Goal: Information Seeking & Learning: Obtain resource

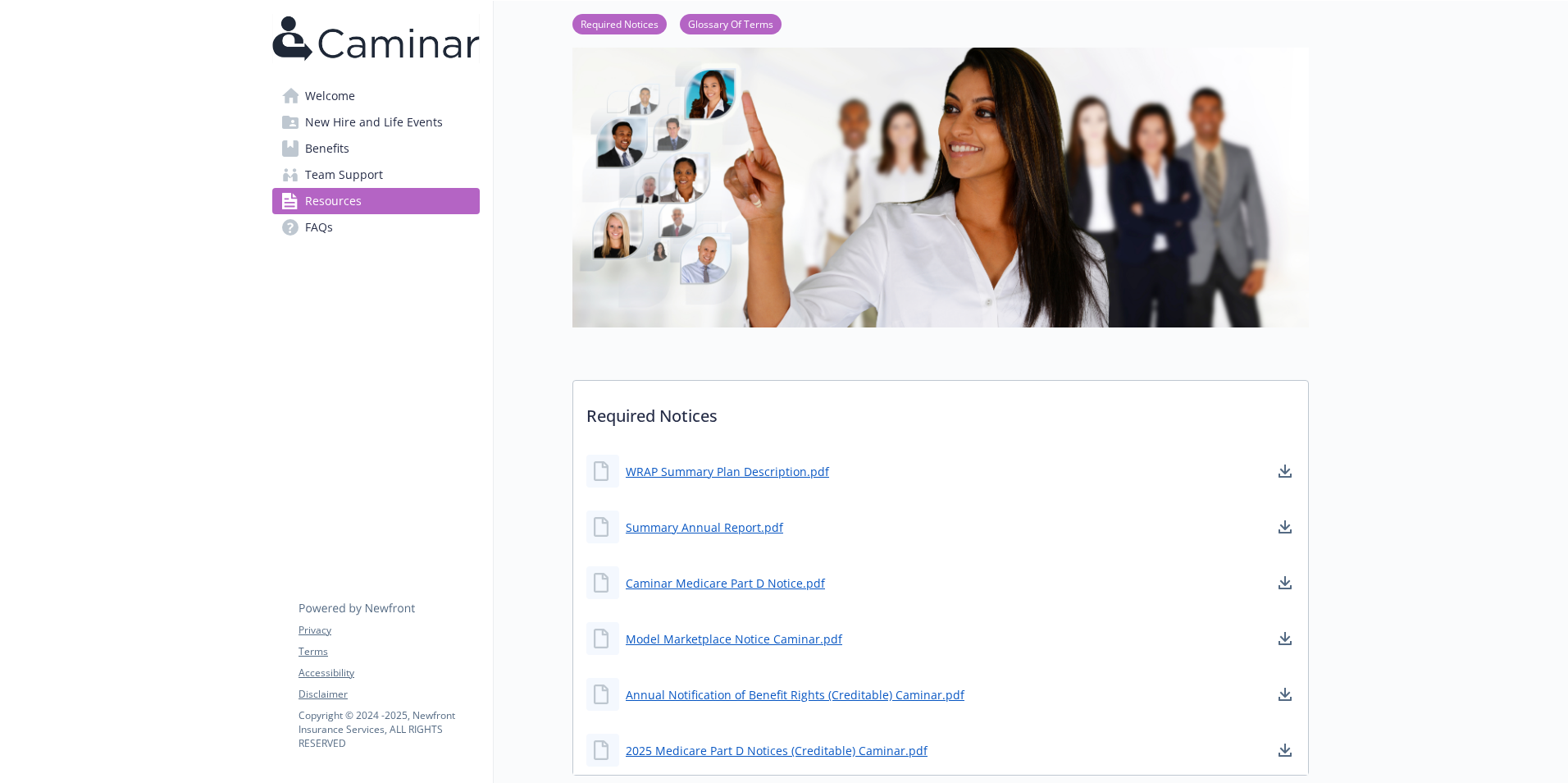
scroll to position [82, 0]
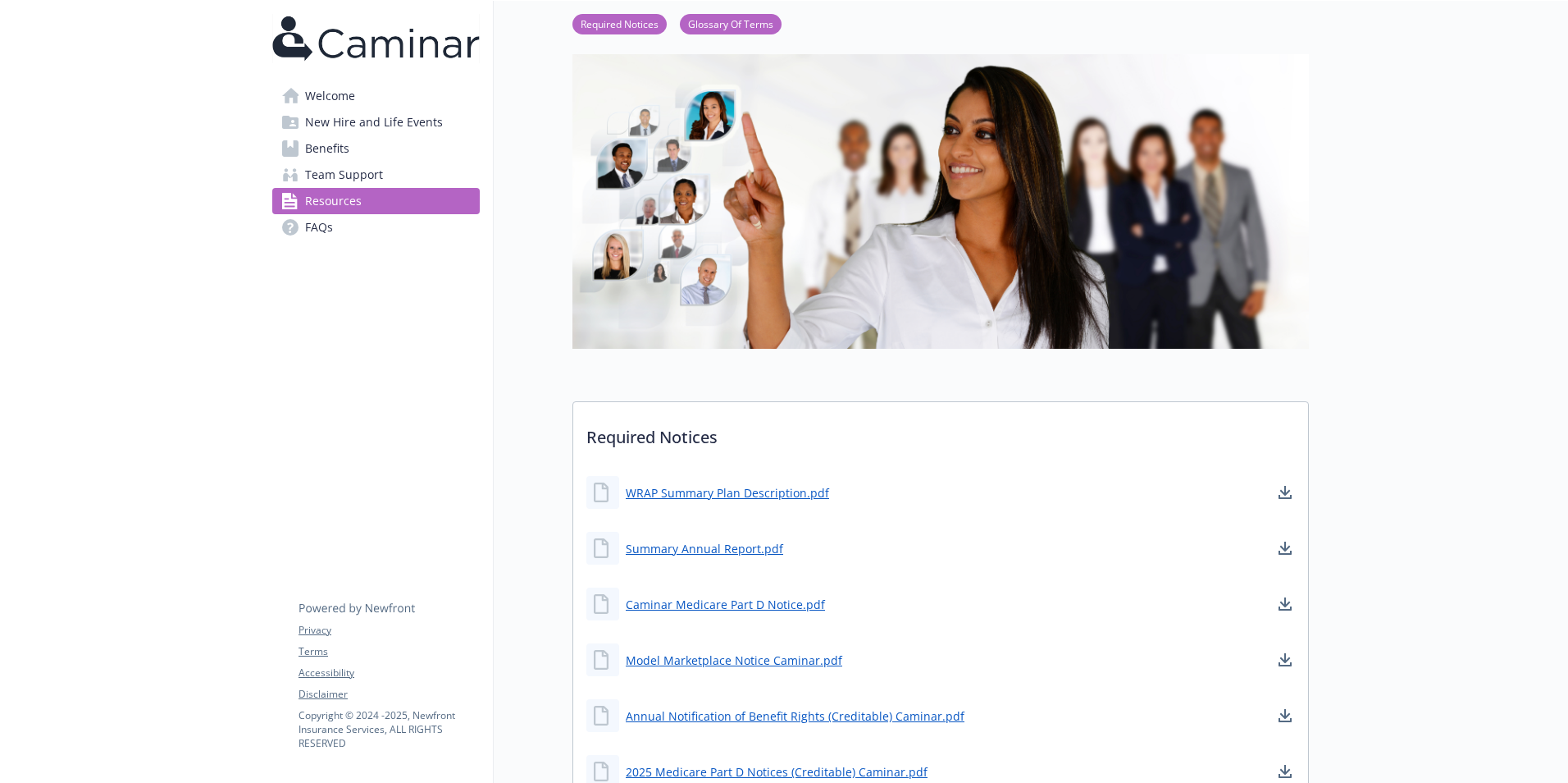
drag, startPoint x: 253, startPoint y: 0, endPoint x: 351, endPoint y: 405, distance: 416.7
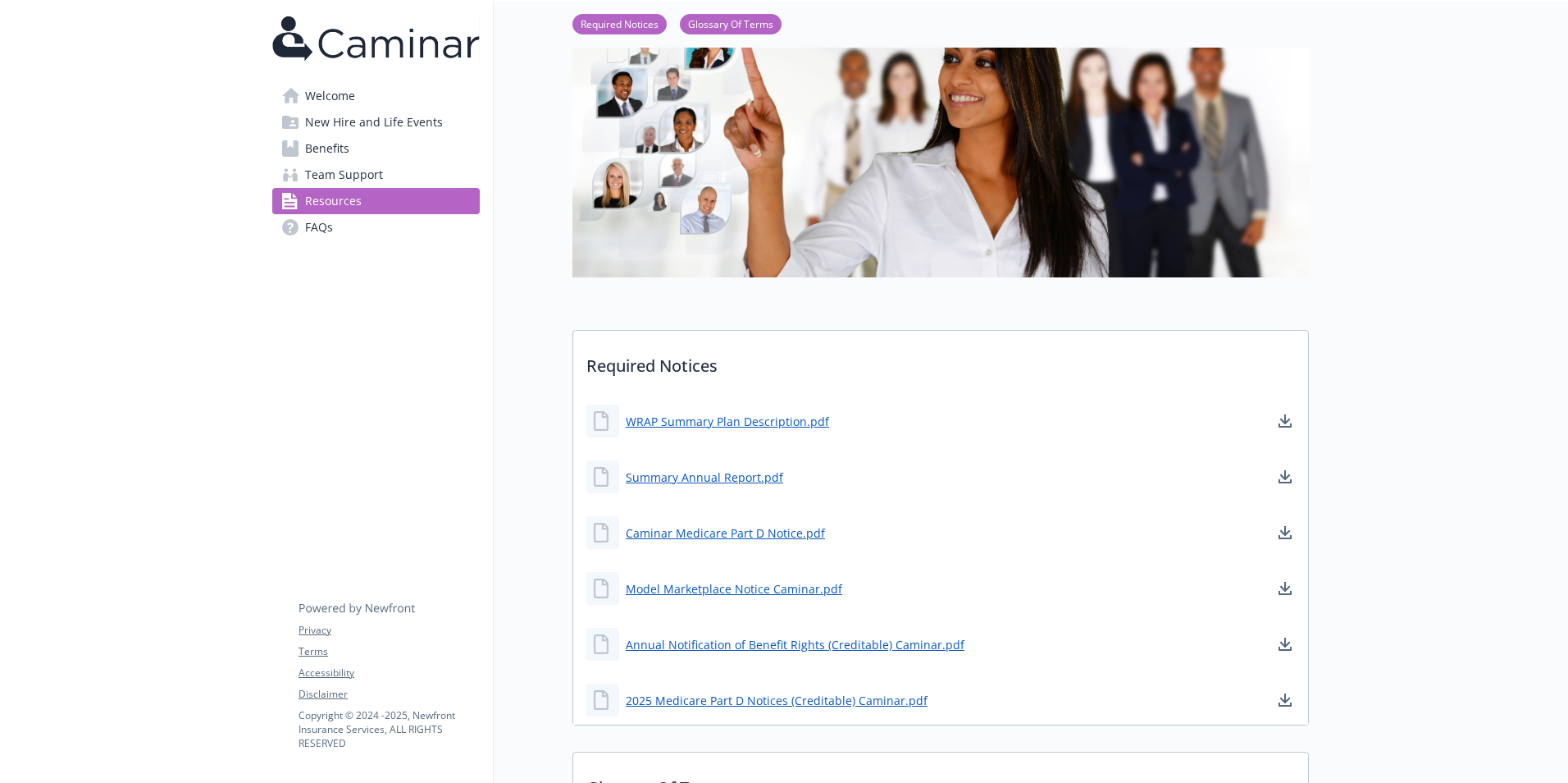
scroll to position [0, 0]
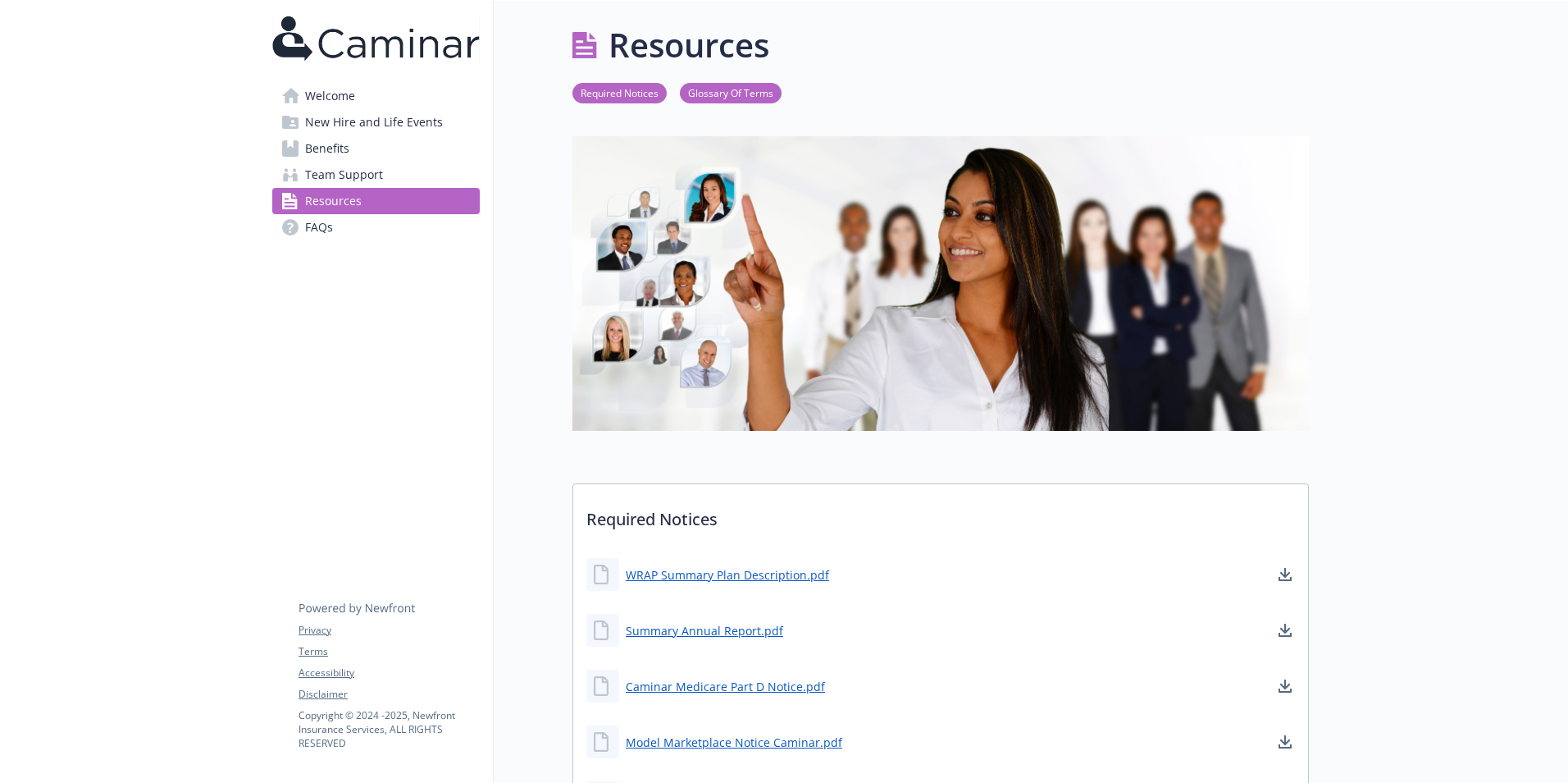
drag, startPoint x: 626, startPoint y: 39, endPoint x: 573, endPoint y: 46, distance: 53.5
click at [573, 46] on icon at bounding box center [584, 46] width 23 height 29
drag, startPoint x: 573, startPoint y: 46, endPoint x: 537, endPoint y: 363, distance: 319.0
